Goal: Navigation & Orientation: Understand site structure

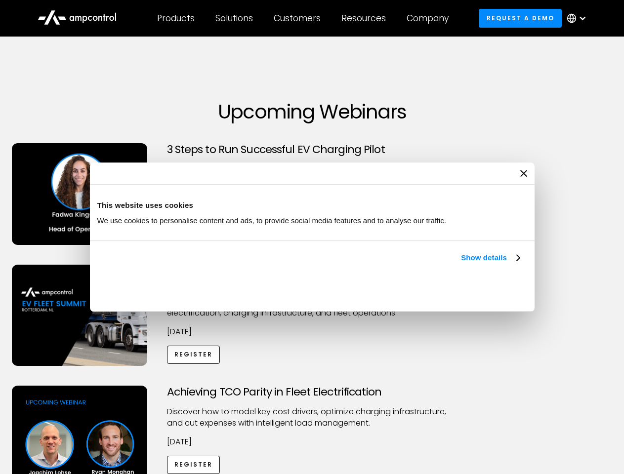
click at [461, 264] on link "Show details" at bounding box center [490, 258] width 58 height 12
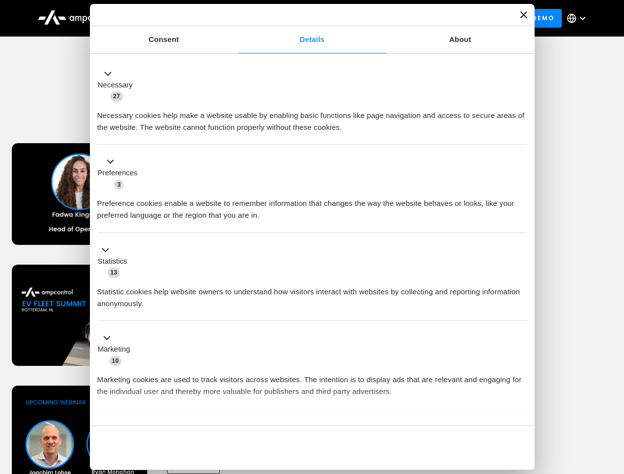
click at [520, 321] on li "Statistics 13 Statistic cookies help website owners to understand how visitors …" at bounding box center [312, 277] width 430 height 88
click at [613, 398] on div "Achieving TCO Parity in Fleet Electrification Discover how to model key cost dr…" at bounding box center [312, 463] width 620 height 155
click at [304, 18] on div "Customers" at bounding box center [297, 18] width 47 height 11
click at [175, 18] on div "Products" at bounding box center [176, 18] width 38 height 11
click at [235, 18] on div "Solutions" at bounding box center [234, 18] width 38 height 11
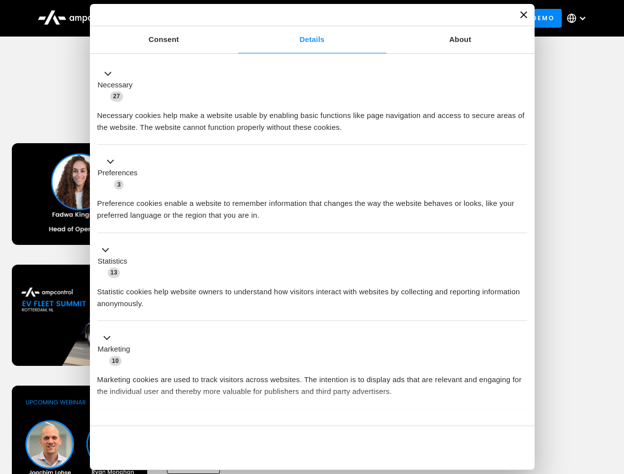
click at [299, 18] on div "Customers" at bounding box center [297, 18] width 47 height 11
click at [365, 18] on div "Resources" at bounding box center [363, 18] width 44 height 11
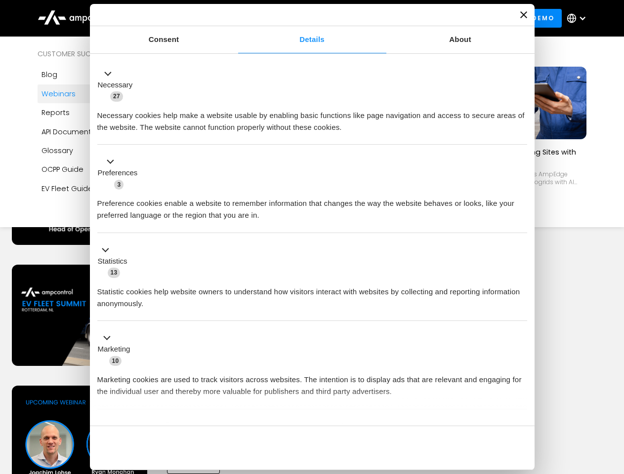
click at [431, 18] on div "Company" at bounding box center [427, 18] width 42 height 11
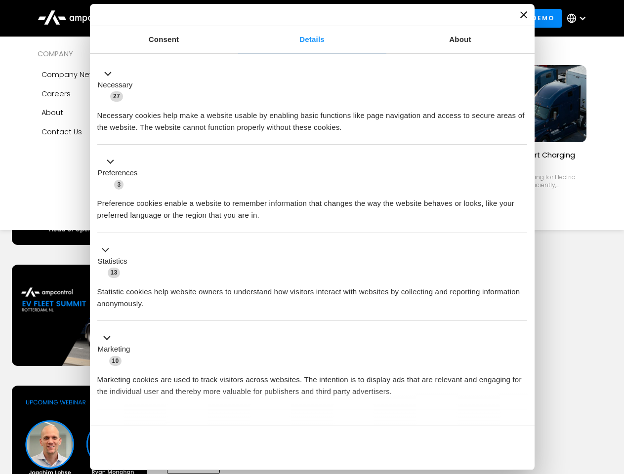
click at [579, 18] on div at bounding box center [582, 18] width 8 height 8
